Goal: Entertainment & Leisure: Consume media (video, audio)

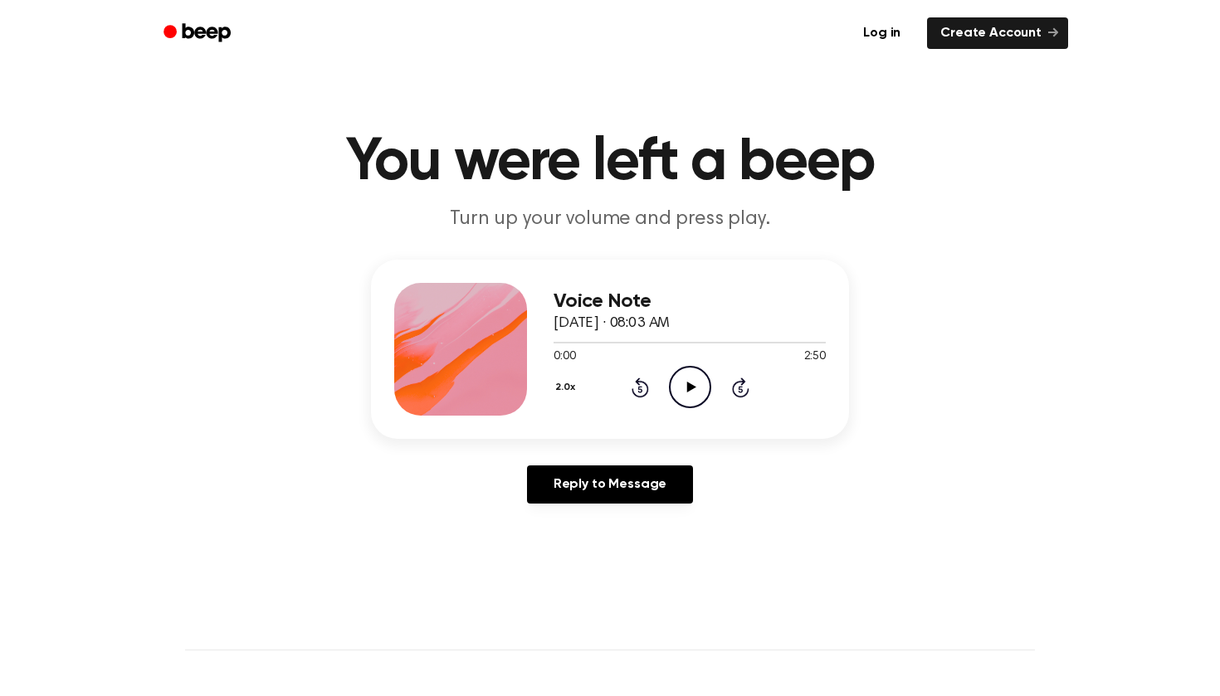
click at [688, 388] on icon at bounding box center [690, 387] width 9 height 11
click at [687, 386] on icon at bounding box center [690, 387] width 9 height 11
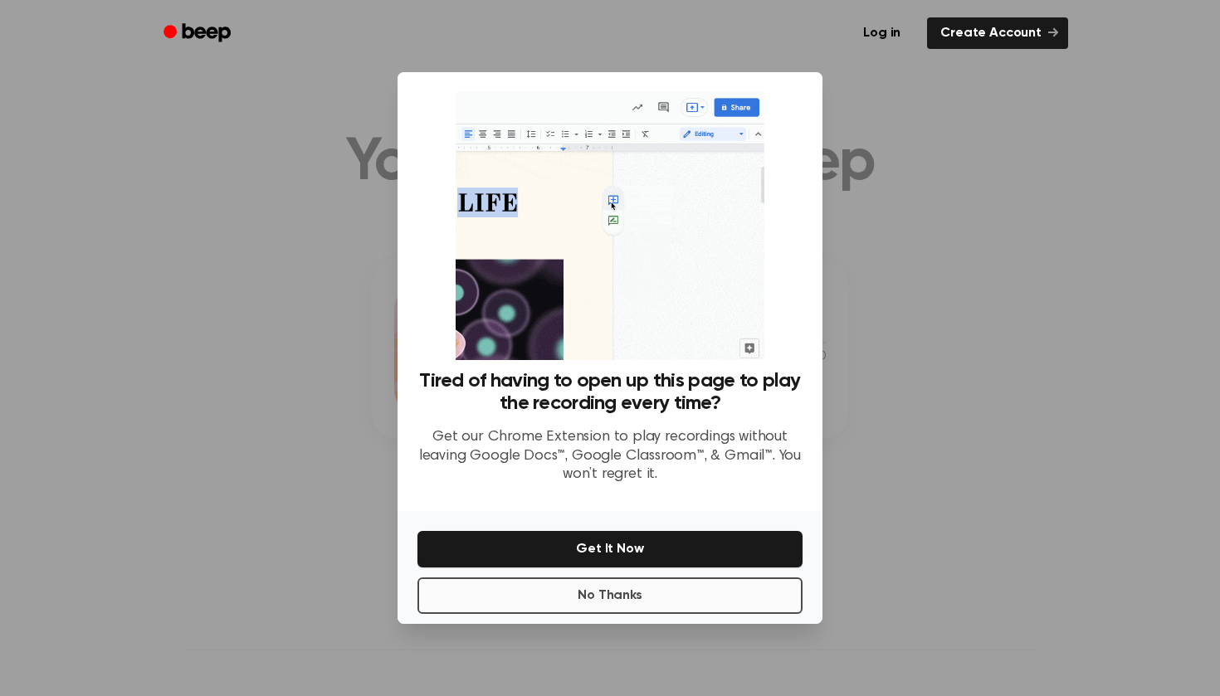
click at [646, 593] on button "No Thanks" at bounding box center [609, 596] width 385 height 37
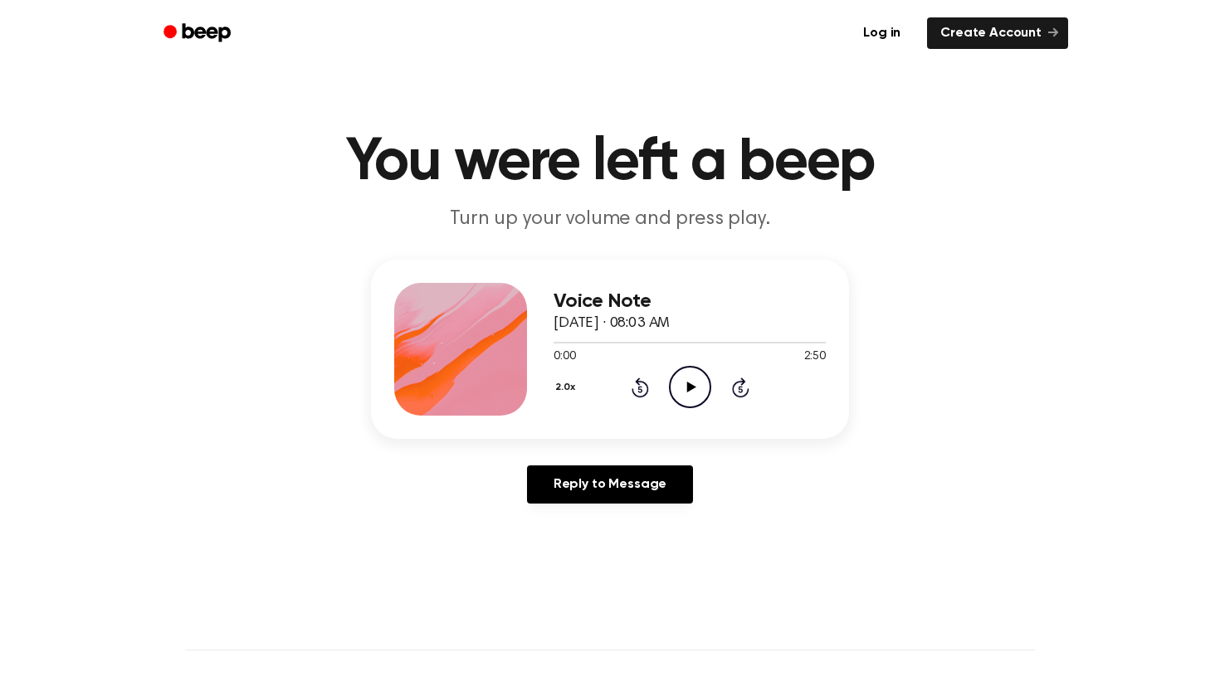
click at [683, 388] on icon "Play Audio" at bounding box center [690, 387] width 42 height 42
click at [175, 181] on header "You were left a beep Turn up your volume and press play." at bounding box center [610, 183] width 1180 height 100
